Goal: Entertainment & Leisure: Browse casually

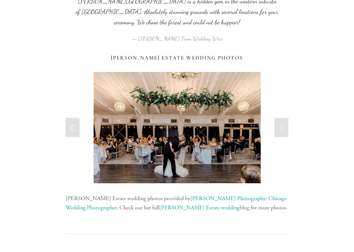
scroll to position [633, 0]
click at [283, 118] on link "Next Slide" at bounding box center [282, 127] width 14 height 19
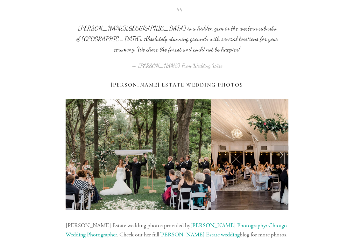
scroll to position [606, 0]
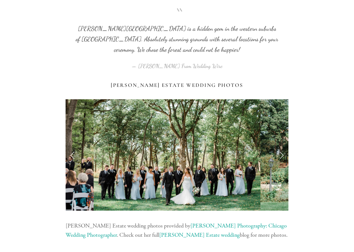
click at [283, 146] on link "Next Slide" at bounding box center [282, 155] width 14 height 19
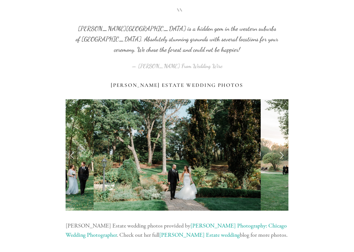
click at [287, 146] on link "Next Slide" at bounding box center [282, 155] width 14 height 19
click at [284, 146] on link "Next Slide" at bounding box center [282, 155] width 14 height 19
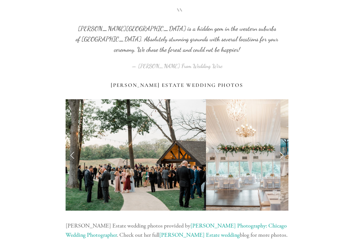
click at [287, 146] on link "Next Slide" at bounding box center [282, 155] width 14 height 19
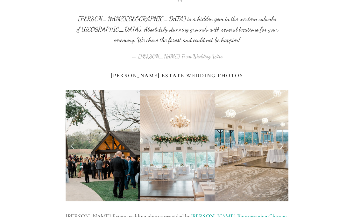
scroll to position [614, 0]
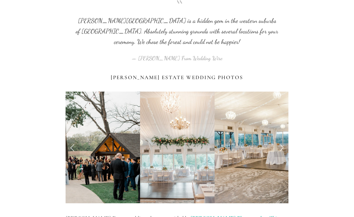
click at [287, 138] on link "Next Slide" at bounding box center [282, 147] width 14 height 19
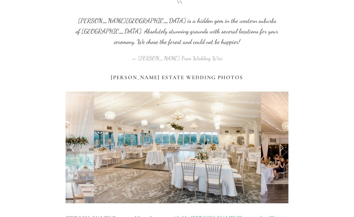
click at [283, 138] on link "Next Slide" at bounding box center [282, 147] width 14 height 19
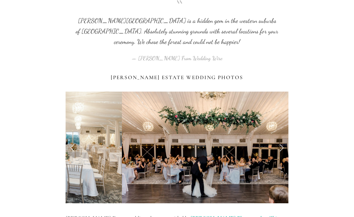
click at [286, 138] on link "Next Slide" at bounding box center [282, 147] width 14 height 19
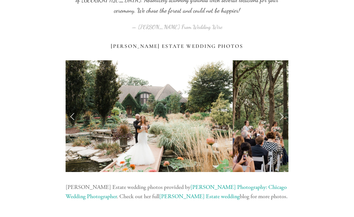
scroll to position [645, 0]
click at [285, 106] on link "Next Slide" at bounding box center [282, 115] width 14 height 19
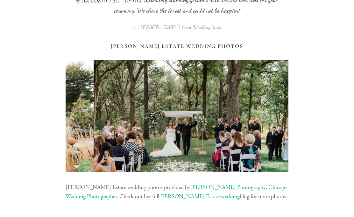
click at [284, 106] on link "Next Slide" at bounding box center [282, 115] width 14 height 19
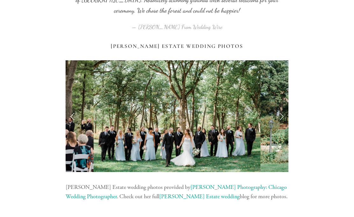
click at [286, 106] on link "Next Slide" at bounding box center [282, 115] width 14 height 19
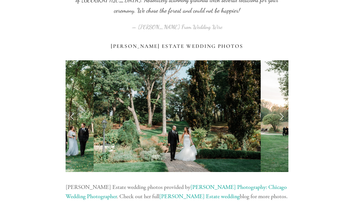
click at [287, 106] on link "Next Slide" at bounding box center [282, 115] width 14 height 19
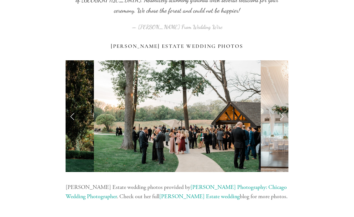
click at [287, 106] on link "Next Slide" at bounding box center [282, 115] width 14 height 19
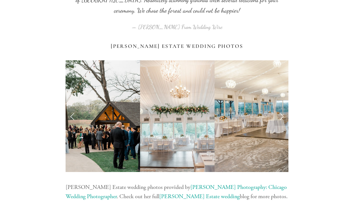
click at [286, 106] on link "Next Slide" at bounding box center [282, 115] width 14 height 19
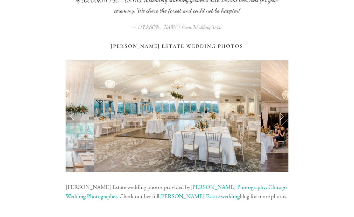
click at [287, 106] on link "Next Slide" at bounding box center [282, 115] width 14 height 19
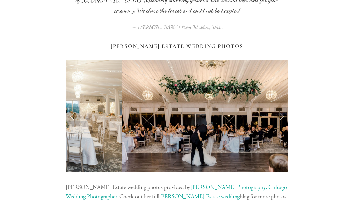
click at [284, 106] on link "Next Slide" at bounding box center [282, 115] width 14 height 19
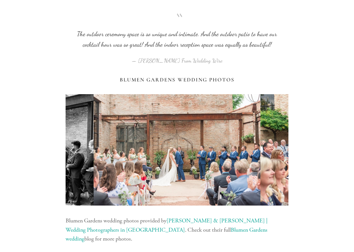
scroll to position [1265, 0]
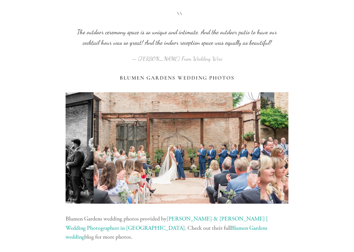
click at [285, 139] on link "Next Slide" at bounding box center [282, 148] width 14 height 19
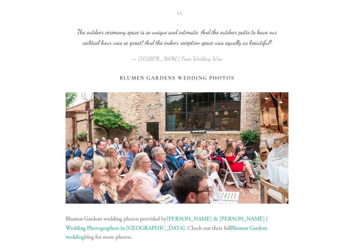
click at [284, 139] on link "Next Slide" at bounding box center [282, 148] width 14 height 19
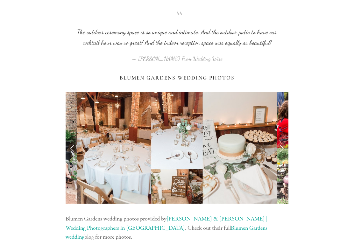
click at [283, 139] on link "Next Slide" at bounding box center [282, 148] width 14 height 19
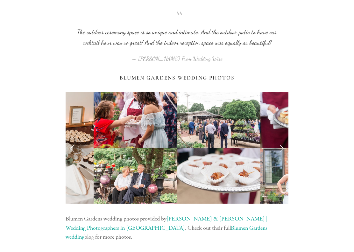
click at [282, 139] on link "Next Slide" at bounding box center [282, 148] width 14 height 19
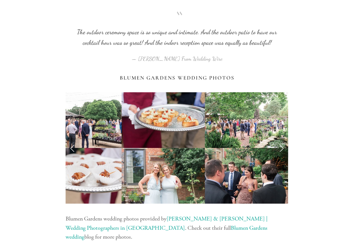
click at [285, 139] on link "Next Slide" at bounding box center [282, 148] width 14 height 19
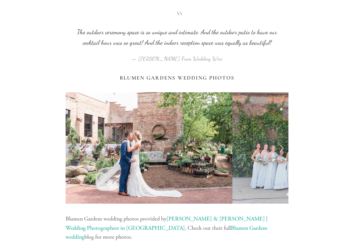
click at [282, 139] on link "Next Slide" at bounding box center [282, 148] width 14 height 19
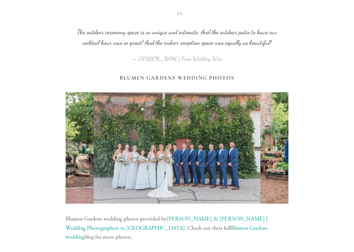
click at [283, 139] on link "Next Slide" at bounding box center [282, 148] width 14 height 19
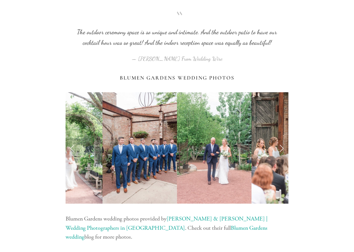
click at [285, 139] on link "Next Slide" at bounding box center [282, 148] width 14 height 19
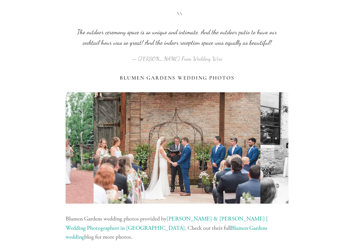
click at [285, 139] on link "Next Slide" at bounding box center [282, 148] width 14 height 19
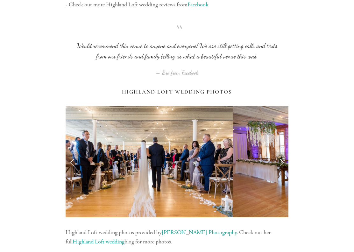
scroll to position [3037, 0]
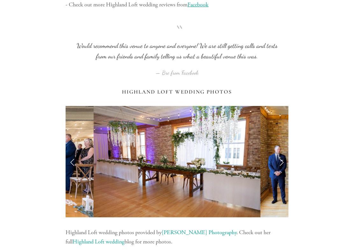
click at [284, 152] on link "Next Slide" at bounding box center [282, 161] width 14 height 19
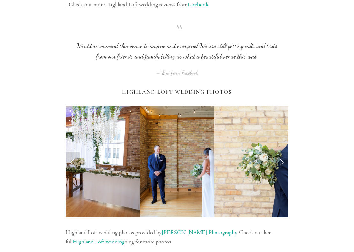
click at [282, 152] on link "Next Slide" at bounding box center [282, 161] width 14 height 19
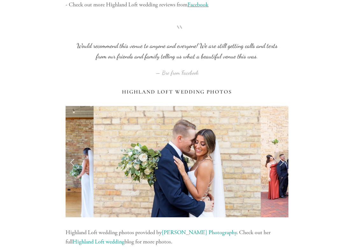
click at [283, 152] on link "Next Slide" at bounding box center [282, 161] width 14 height 19
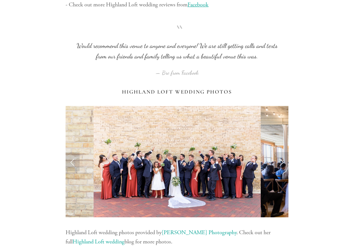
click at [282, 152] on link "Next Slide" at bounding box center [282, 161] width 14 height 19
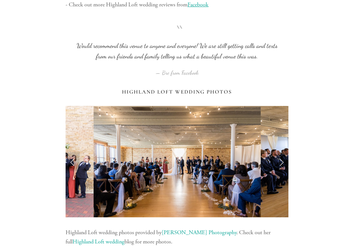
click at [282, 152] on link "Next Slide" at bounding box center [282, 161] width 14 height 19
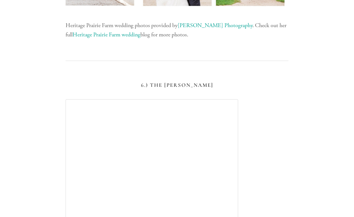
scroll to position [3849, 0]
